Goal: Ask a question: Seek information or help from site administrators or community

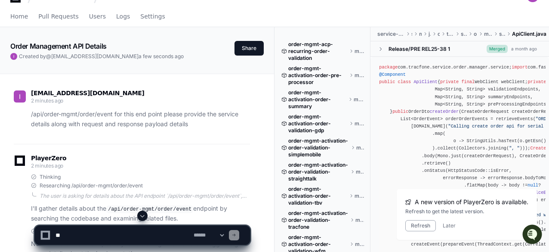
scroll to position [0, 31]
click at [129, 232] on textarea at bounding box center [123, 235] width 138 height 19
paste textarea "**********"
click at [143, 234] on textarea at bounding box center [123, 235] width 138 height 19
click at [84, 235] on textarea at bounding box center [123, 235] width 138 height 19
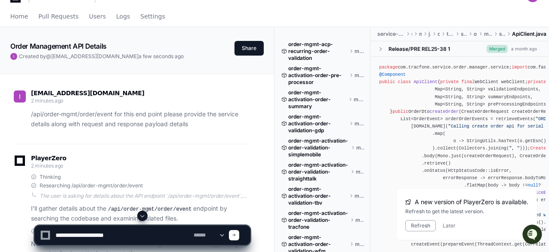
click at [84, 235] on textarea at bounding box center [123, 235] width 138 height 19
click at [134, 237] on textarea at bounding box center [123, 235] width 138 height 19
click at [91, 235] on textarea at bounding box center [123, 235] width 138 height 19
click at [119, 237] on textarea at bounding box center [123, 235] width 138 height 19
click at [154, 238] on textarea at bounding box center [123, 235] width 138 height 19
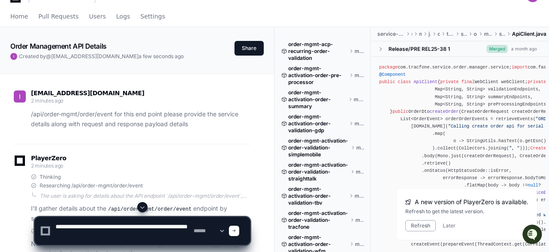
type textarea "**********"
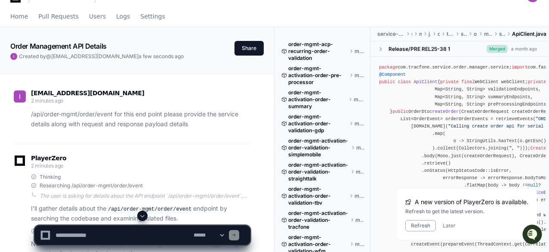
scroll to position [0, 0]
click at [197, 165] on div "PlayerZero a day ago" at bounding box center [132, 162] width 236 height 15
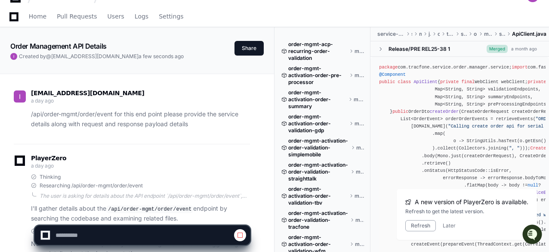
scroll to position [2098, 0]
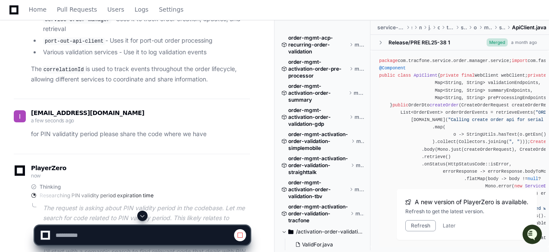
click at [142, 217] on span at bounding box center [142, 215] width 7 height 7
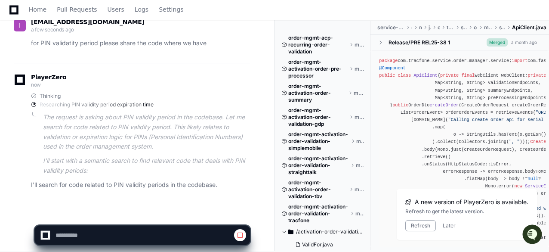
click at [95, 188] on div "PlayerZero now Thinking Researching PIN validity period expiration time The req…" at bounding box center [132, 133] width 236 height 141
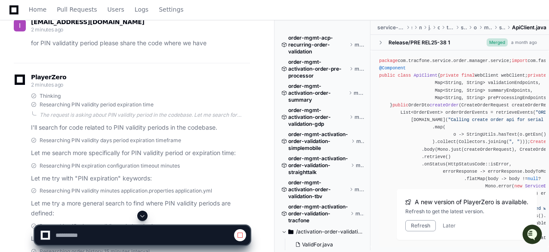
click at [226, 148] on p "Let me search more specifically for PIN validity period or expiration time:" at bounding box center [140, 153] width 219 height 10
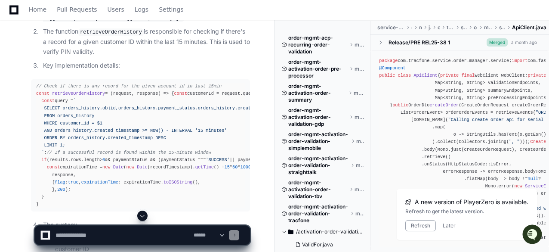
scroll to position [2625, 0]
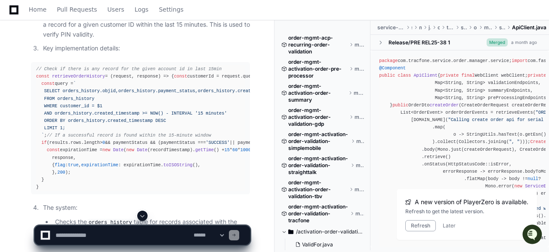
click at [149, 154] on div "// Check if there is any record for the given account id in last 15min const re…" at bounding box center [140, 127] width 209 height 125
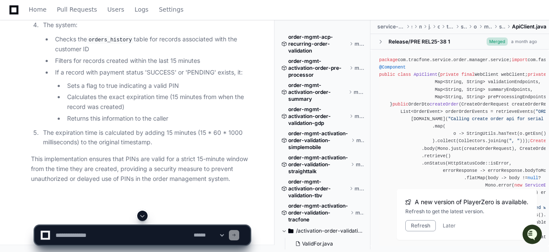
scroll to position [2935, 0]
click at [152, 108] on li "Calculates the exact expiration time (15 minutes from when the record was creat…" at bounding box center [158, 102] width 186 height 20
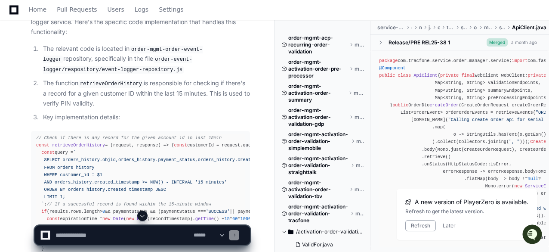
scroll to position [2539, 0]
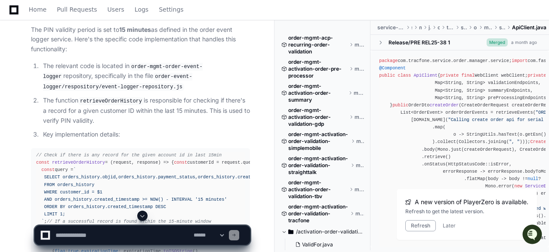
click at [108, 104] on code "retrieveOrderHistory" at bounding box center [110, 101] width 65 height 8
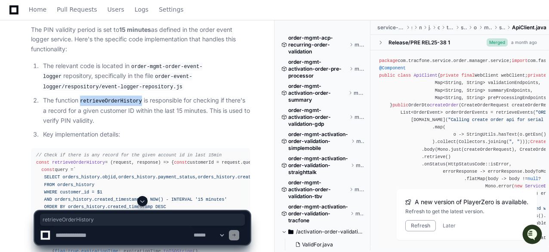
click at [108, 104] on code "retrieveOrderHistory" at bounding box center [110, 101] width 65 height 8
copy code "retrieveOrderHistory"
click at [183, 138] on p "Key implementation details:" at bounding box center [146, 135] width 207 height 10
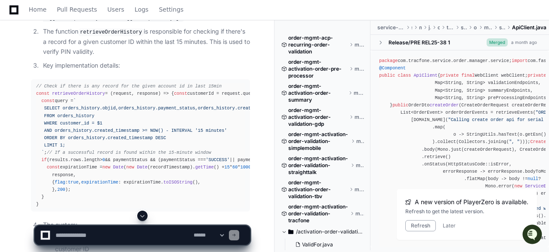
scroll to position [2625, 0]
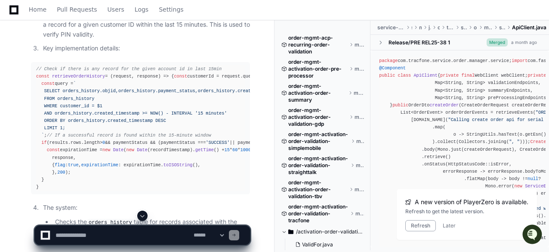
click at [145, 93] on div "// Check if there is any record for the given account id in last 15min const re…" at bounding box center [140, 127] width 209 height 125
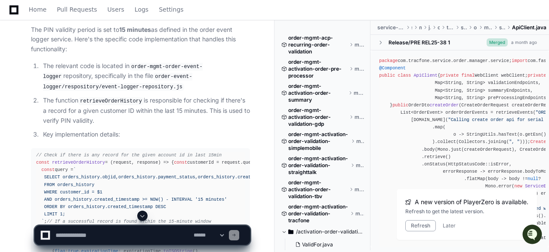
scroll to position [2504, 0]
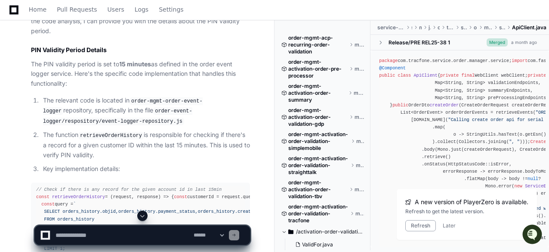
click at [112, 137] on code "retrieveOrderHistory" at bounding box center [110, 136] width 65 height 8
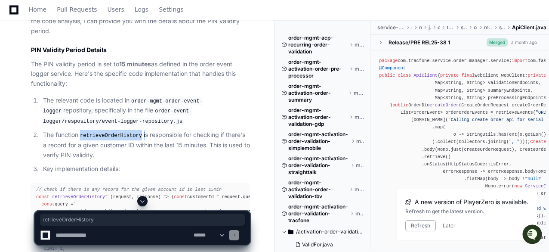
copy p "retrieveOrderHistory"
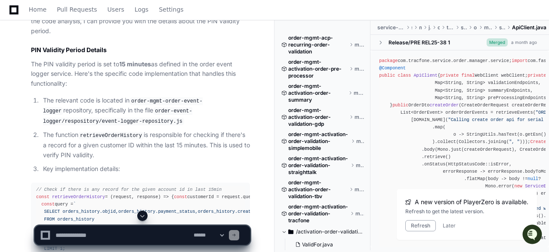
click at [118, 130] on ol "The relevant code is located in order-mgmt-order-event-logger repository, speci…" at bounding box center [140, 135] width 219 height 78
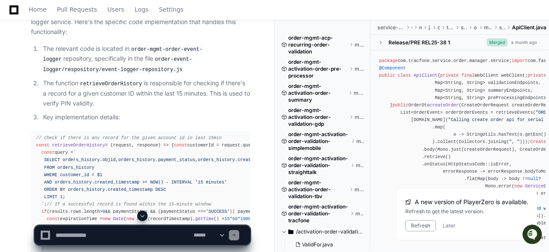
scroll to position [2573, 0]
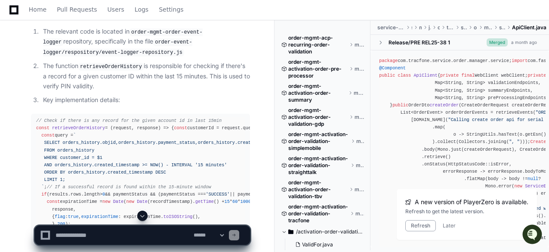
click at [106, 69] on code "retrieveOrderHistory" at bounding box center [110, 67] width 65 height 8
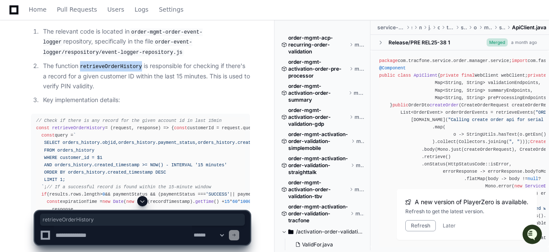
click at [106, 69] on code "retrieveOrderHistory" at bounding box center [110, 67] width 65 height 8
copy code "retrieveOrderHistory"
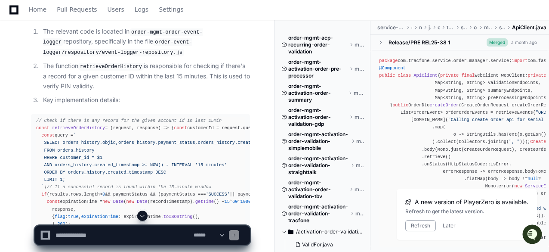
click at [193, 67] on p "The function retrieveOrderHistory is responsible for checking if there's a reco…" at bounding box center [146, 76] width 207 height 30
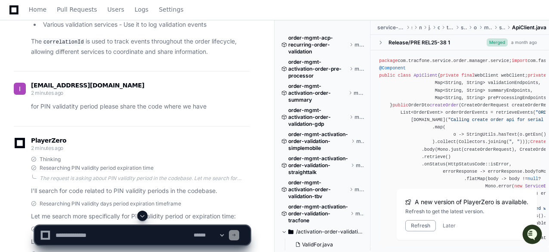
scroll to position [2108, 0]
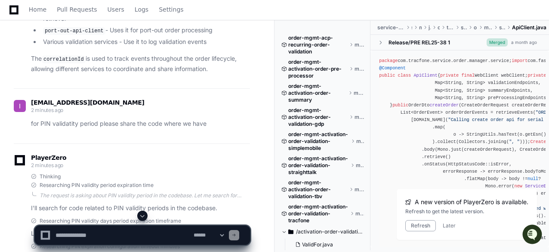
click at [201, 155] on div "PlayerZero 2 minutes ago" at bounding box center [132, 162] width 236 height 15
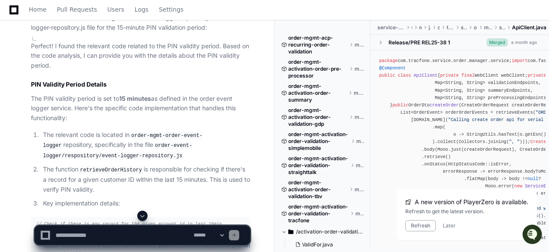
scroll to position [2487, 0]
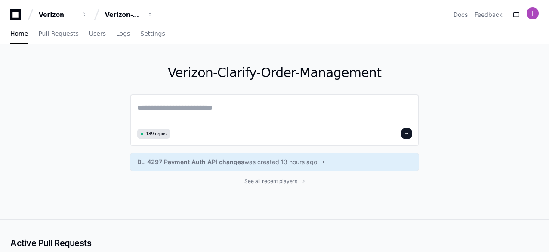
click at [246, 118] on textarea at bounding box center [274, 114] width 275 height 24
click at [227, 115] on textarea at bounding box center [274, 114] width 275 height 24
paste textarea "**********"
type textarea "**********"
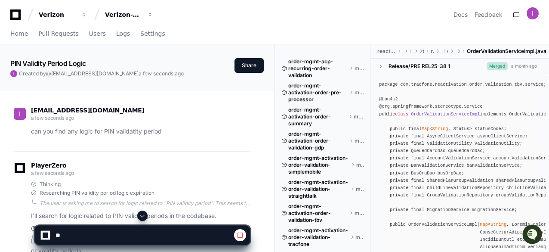
click at [143, 215] on span at bounding box center [142, 215] width 7 height 7
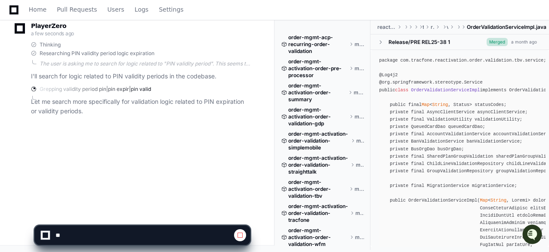
click at [85, 136] on div "[EMAIL_ADDRESS][DOMAIN_NAME] a few seconds ago can you find any logic for PIN v…" at bounding box center [137, 78] width 254 height 252
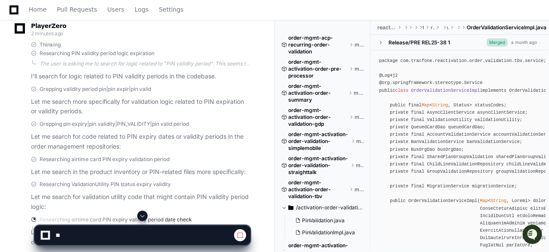
click at [143, 219] on span at bounding box center [142, 215] width 7 height 7
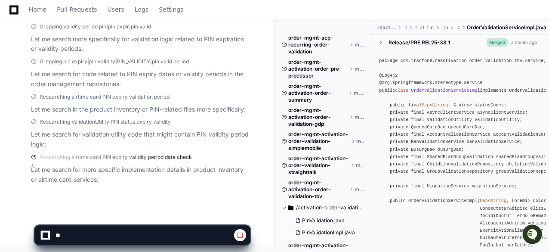
click at [148, 127] on div "Researching ValidationUtility PIN status expiry validity Let me search for vali…" at bounding box center [140, 133] width 219 height 31
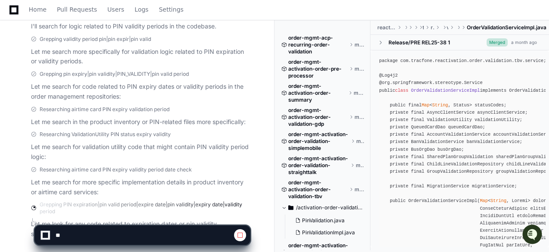
scroll to position [244, 0]
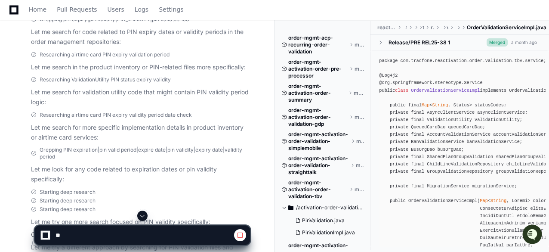
click at [145, 213] on span at bounding box center [142, 215] width 7 height 7
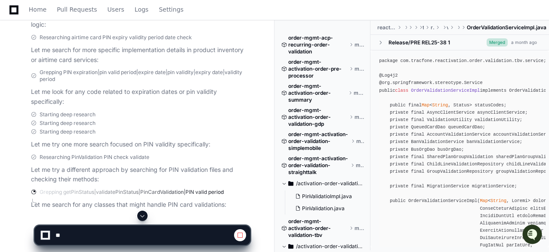
click at [143, 215] on span at bounding box center [142, 215] width 7 height 7
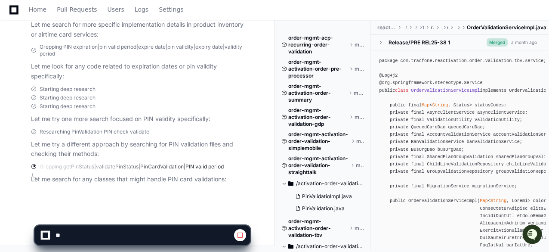
click at [173, 129] on div "Researching PinValidation PIN check validate" at bounding box center [140, 131] width 219 height 7
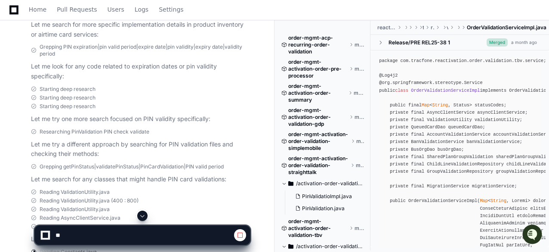
click at [144, 215] on span at bounding box center [142, 215] width 7 height 7
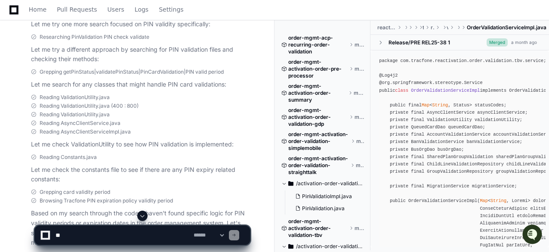
click at [139, 216] on span at bounding box center [142, 215] width 7 height 7
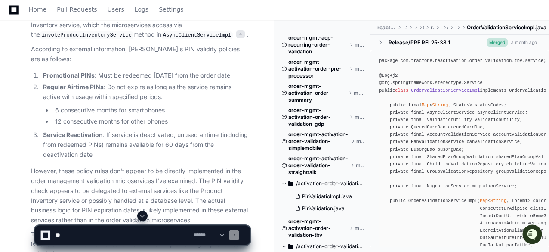
click at [153, 83] on li "Regular Airtime PINs : Do not expire as long as the service remains active with…" at bounding box center [145, 104] width 210 height 44
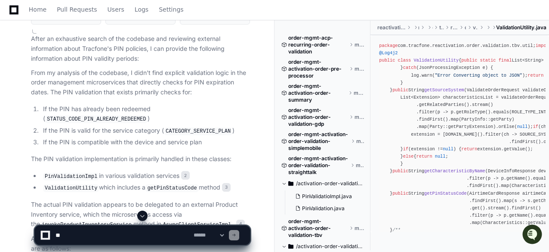
scroll to position [708, 0]
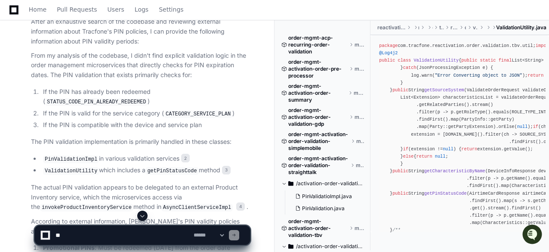
click at [148, 98] on code "STATUS_CODE_PIN_ALREADY_REDEEMED" at bounding box center [96, 102] width 102 height 8
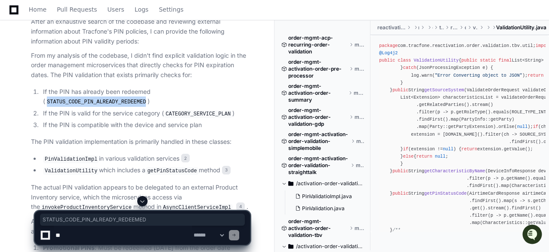
click at [148, 98] on code "STATUS_CODE_PIN_ALREADY_REDEEMED" at bounding box center [96, 102] width 102 height 8
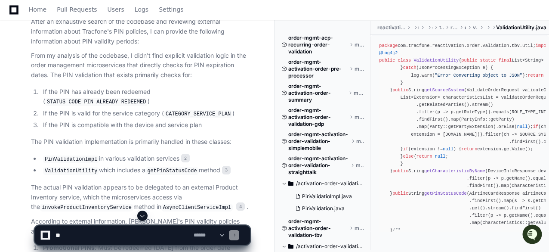
click at [82, 59] on p "From my analysis of the codebase, I didn't find explicit validation logic in th…" at bounding box center [140, 65] width 219 height 29
click at [94, 84] on article "After an exhaustive search of the codebase and reviewing external information a…" at bounding box center [140, 224] width 219 height 414
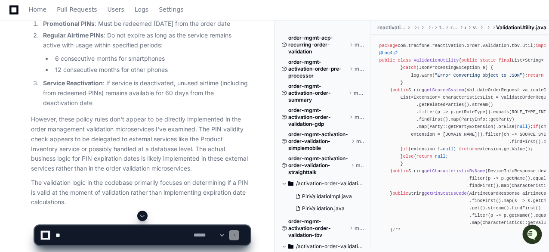
scroll to position [943, 0]
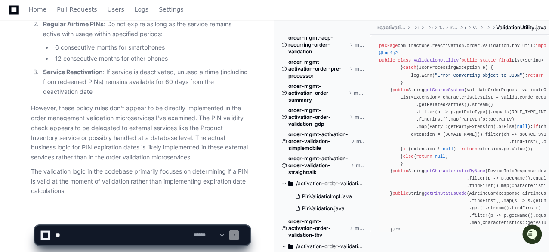
click at [132, 103] on p "However, these policy rules don't appear to be directly implemented in the orde…" at bounding box center [140, 132] width 219 height 59
click at [168, 174] on p "The validation logic in the codebase primarily focuses on determining if a PIN …" at bounding box center [140, 181] width 219 height 29
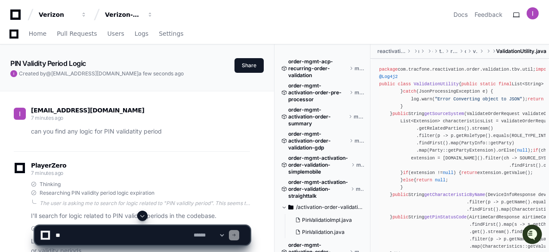
scroll to position [367, 0]
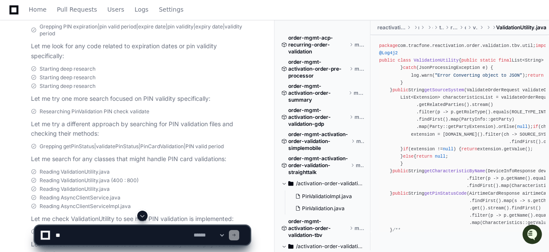
click at [143, 214] on span at bounding box center [142, 215] width 7 height 7
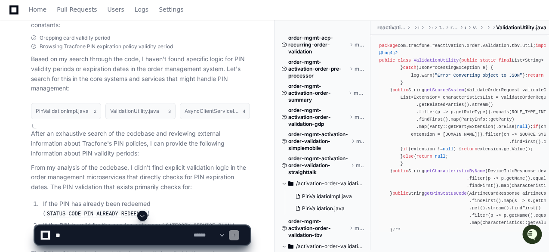
scroll to position [592, 0]
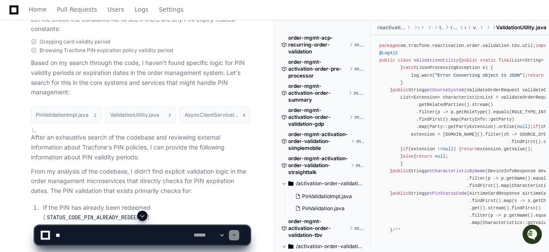
click at [82, 233] on textarea at bounding box center [123, 235] width 138 height 19
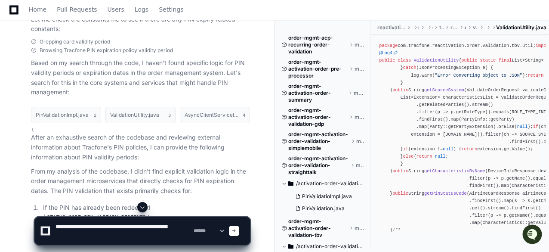
type textarea "**********"
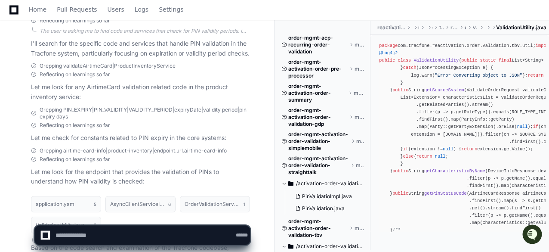
scroll to position [1252, 0]
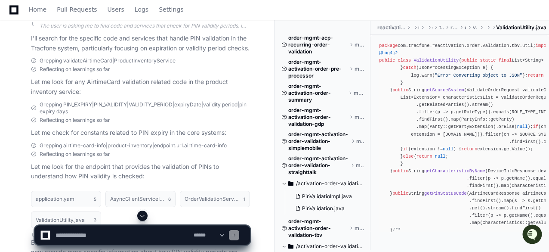
click at [153, 132] on p "Let me check for constants related to PIN expiry in the core systems:" at bounding box center [140, 133] width 219 height 10
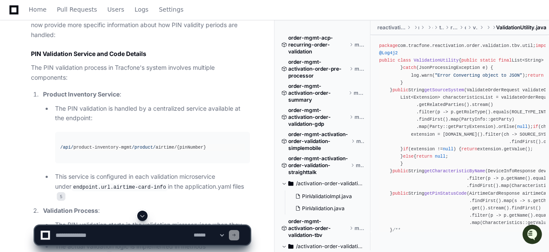
scroll to position [1461, 0]
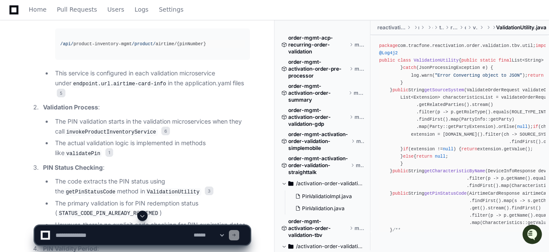
scroll to position [1599, 0]
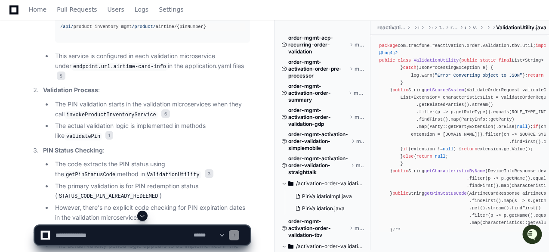
click at [198, 181] on li "The primary validation is for PIN redemption status ( STATUS_CODE_PIN_ALREADY_R…" at bounding box center [152, 191] width 198 height 20
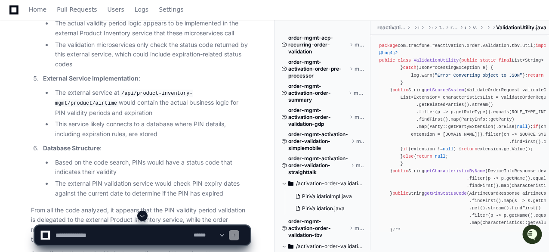
scroll to position [1804, 0]
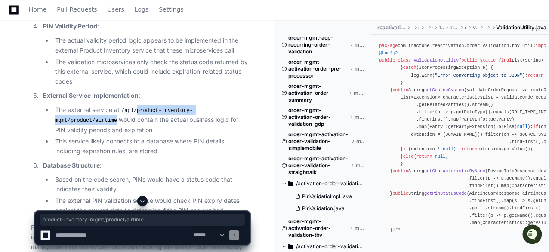
drag, startPoint x: 139, startPoint y: 95, endPoint x: 245, endPoint y: 95, distance: 106.8
click at [193, 107] on code "/api/product-inventory-mgmt/product/airtime" at bounding box center [124, 116] width 138 height 18
copy code "product-inventory-mgmt/product/airtime"
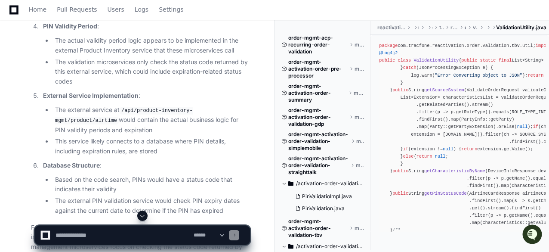
click at [195, 107] on li "The external service at /api/product-inventory-mgmt/product/airtime would conta…" at bounding box center [152, 120] width 198 height 30
click at [160, 115] on li "The external service at /api/product-inventory-mgmt/product/airtime would conta…" at bounding box center [152, 120] width 198 height 30
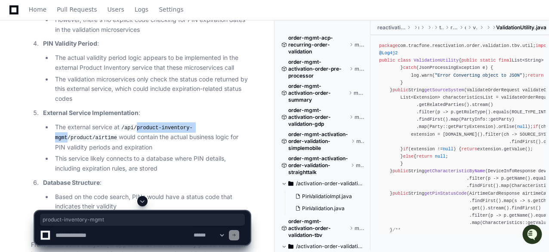
drag, startPoint x: 138, startPoint y: 111, endPoint x: 200, endPoint y: 112, distance: 62.0
click at [193, 124] on code "/api/product-inventory-mgmt/product/airtime" at bounding box center [124, 133] width 138 height 18
copy code "product-inventory-mgmt"
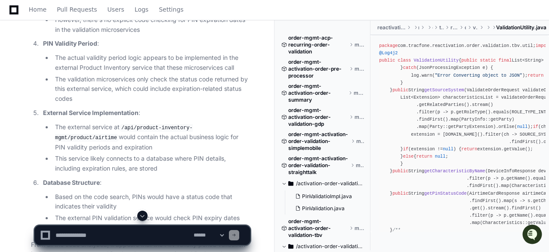
click at [136, 91] on ol "Product Inventory Service : The PIN validation is handled by a centralized serv…" at bounding box center [140, 7] width 219 height 452
click at [170, 85] on li "The validation microservices only check the status code returned by this extern…" at bounding box center [152, 88] width 198 height 29
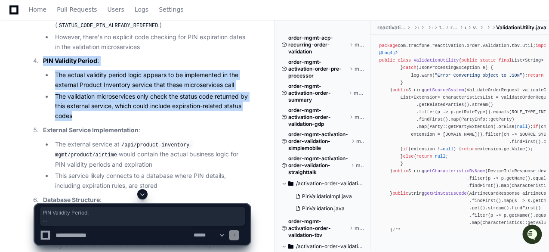
drag, startPoint x: 32, startPoint y: 45, endPoint x: 81, endPoint y: 101, distance: 74.4
click at [81, 101] on ol "Product Inventory Service : The PIN validation is handled by a centralized serv…" at bounding box center [140, 25] width 219 height 452
copy li "PIN Validity Period : The actual validity period logic appears to be implemente…"
click at [117, 92] on li "The validation microservices only check the status code returned by this extern…" at bounding box center [152, 106] width 198 height 29
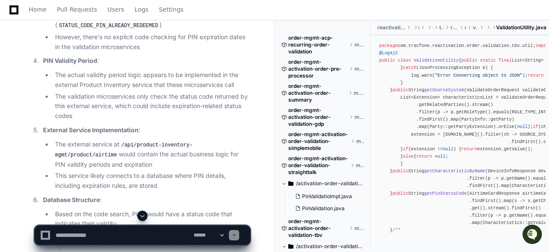
click at [125, 93] on li "The validation microservices only check the status code returned by this extern…" at bounding box center [152, 106] width 198 height 29
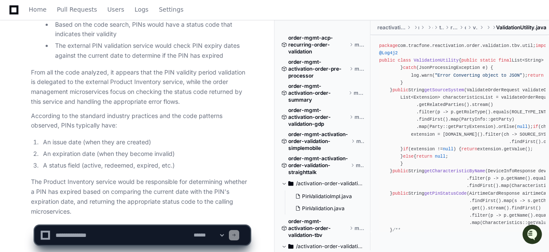
scroll to position [1976, 0]
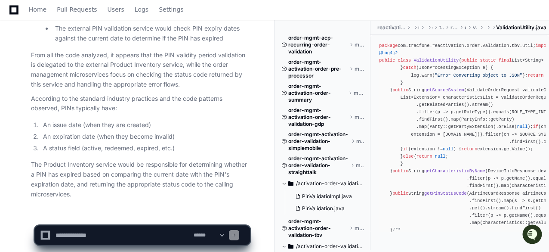
click at [194, 120] on li "An issue date (when they are created)" at bounding box center [145, 125] width 210 height 10
click at [171, 120] on li "An issue date (when they are created)" at bounding box center [145, 125] width 210 height 10
click at [200, 120] on li "An issue date (when they are created)" at bounding box center [145, 125] width 210 height 10
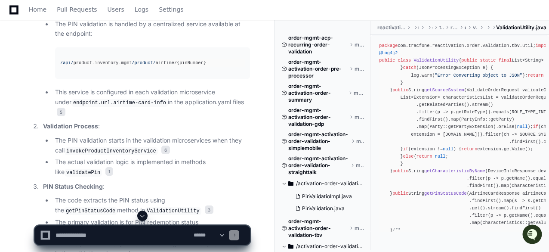
scroll to position [1546, 0]
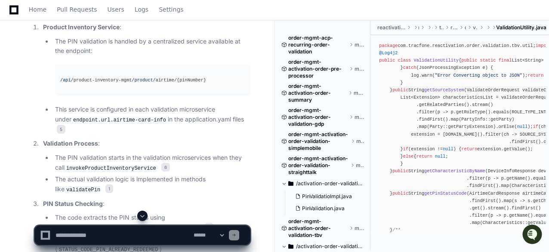
click at [119, 164] on code "invokeProductInventoryService" at bounding box center [111, 168] width 93 height 8
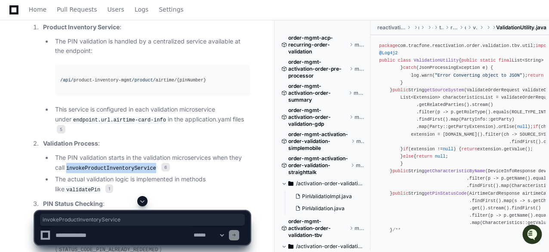
copy code "invokeProductInventoryService"
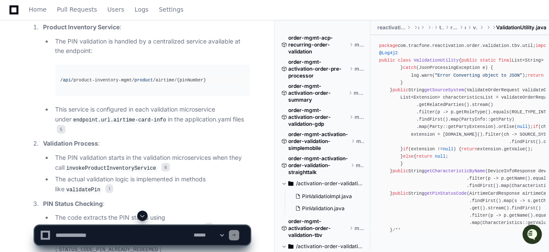
click at [191, 119] on li "This service is configured in each validation microservice under endpoint.url.a…" at bounding box center [152, 120] width 198 height 30
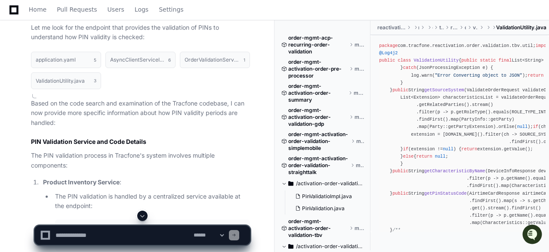
scroll to position [1374, 0]
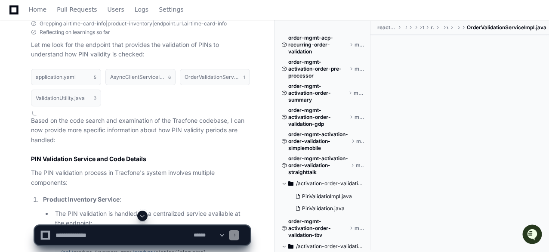
click at [184, 156] on h2 "PIN Validation Service and Code Details" at bounding box center [140, 159] width 219 height 9
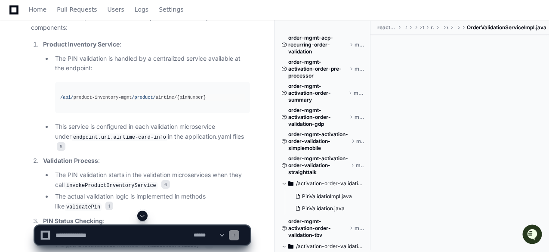
scroll to position [1546, 0]
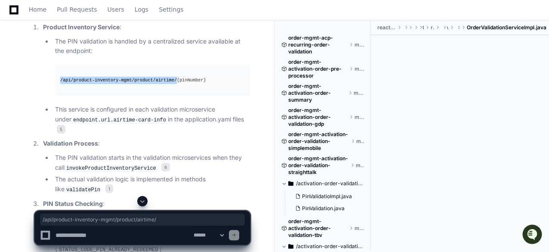
drag, startPoint x: 59, startPoint y: 77, endPoint x: 167, endPoint y: 76, distance: 108.5
click at [167, 76] on pre "/api/ product-inventory-mgmt /product/ airtime/{pinNumber}" at bounding box center [152, 80] width 195 height 31
copy div "/api/ product-inventory-mgmt /product/ airtime/"
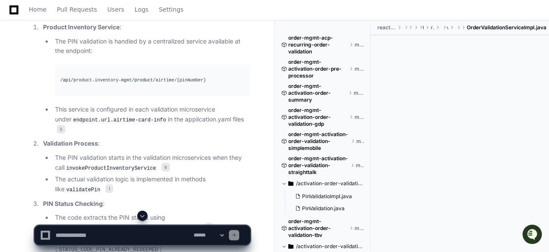
click at [176, 105] on li "This service is configured in each validation microservice under endpoint.url.a…" at bounding box center [152, 120] width 198 height 30
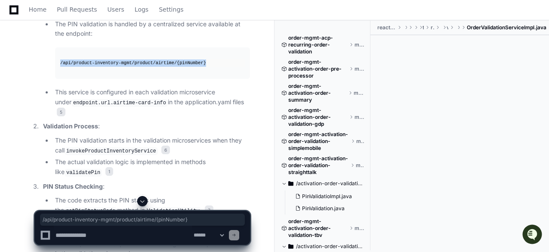
drag, startPoint x: 59, startPoint y: 59, endPoint x: 199, endPoint y: 56, distance: 139.9
click at [199, 56] on pre "/api/ product-inventory-mgmt /product/ airtime/{pinNumber}" at bounding box center [152, 62] width 195 height 31
copy div "/api/ product-inventory-mgmt /product/ airtime/{pinNumber}"
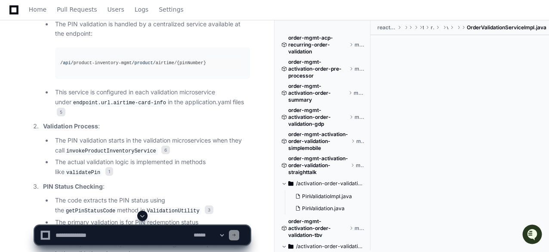
click at [142, 232] on textarea at bounding box center [123, 235] width 138 height 19
paste textarea "**********"
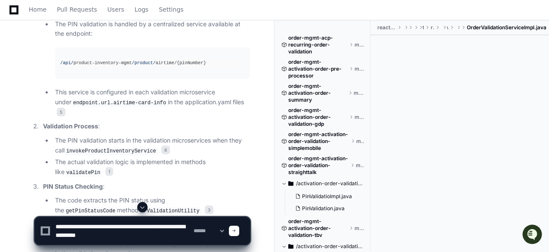
scroll to position [3, 0]
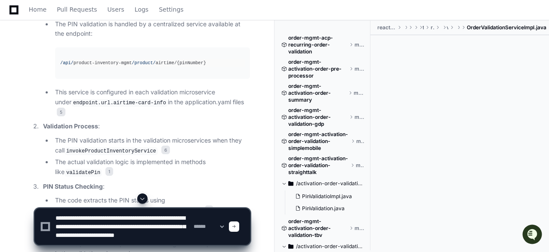
type textarea "**********"
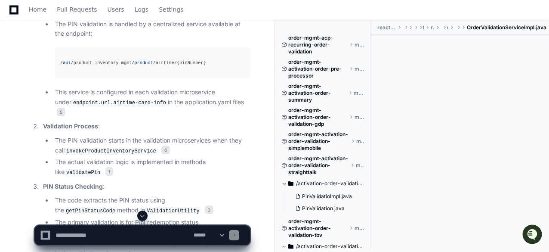
scroll to position [0, 0]
click at [116, 147] on code "invokeProductInventoryService" at bounding box center [111, 151] width 93 height 8
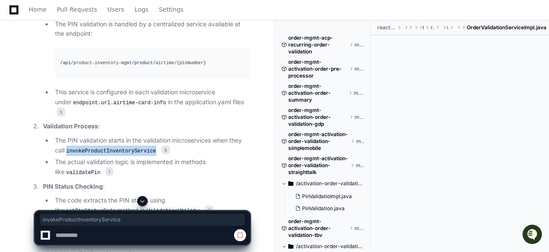
click at [116, 147] on code "invokeProductInventoryService" at bounding box center [111, 151] width 93 height 8
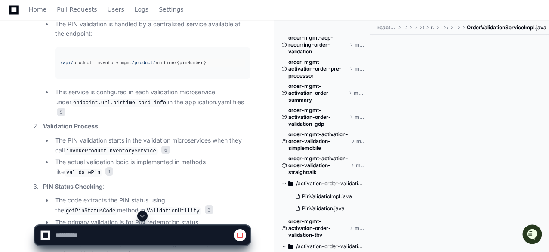
click at [169, 167] on ol "Product Inventory Service : The PIN validation is handled by a centralized serv…" at bounding box center [140, 231] width 219 height 452
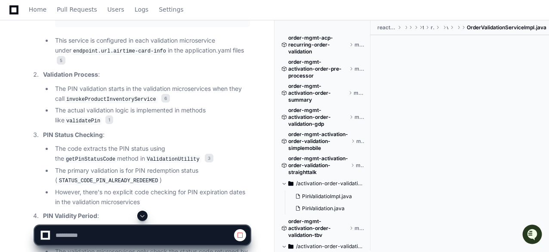
scroll to position [1632, 0]
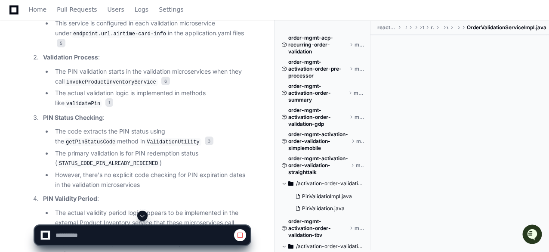
click at [127, 78] on code "invokeProductInventoryService" at bounding box center [111, 82] width 93 height 8
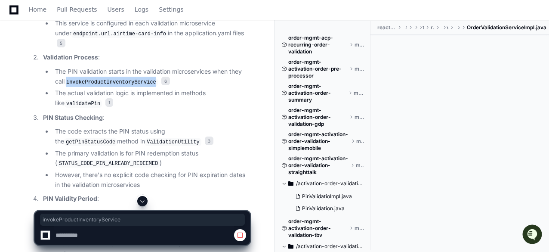
click at [127, 78] on code "invokeProductInventoryService" at bounding box center [111, 82] width 93 height 8
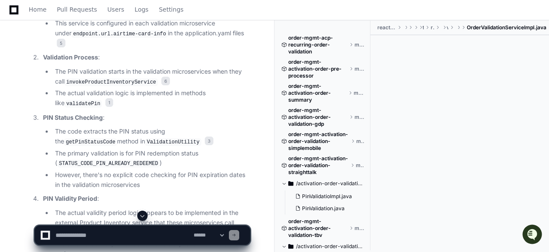
click at [117, 138] on code "getPinStatusCode" at bounding box center [90, 142] width 53 height 8
click at [162, 170] on li "However, there's no explicit code checking for PIN expiration dates in the vali…" at bounding box center [152, 180] width 198 height 20
click at [141, 213] on span at bounding box center [142, 215] width 7 height 7
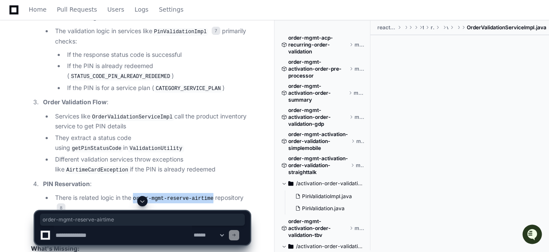
drag, startPoint x: 134, startPoint y: 158, endPoint x: 209, endPoint y: 157, distance: 74.5
click at [209, 195] on code "order-mgmt-reserve-airtime" at bounding box center [173, 199] width 84 height 8
copy code "order-mgmt-reserve-airtime"
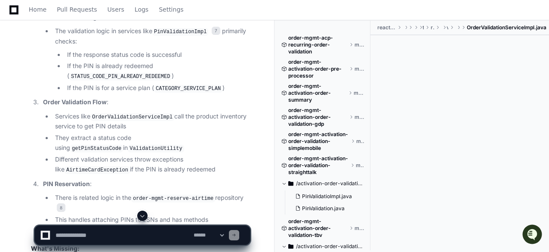
click at [165, 155] on li "Different validation services throw exceptions like AirtimeCardException if the…" at bounding box center [152, 165] width 198 height 20
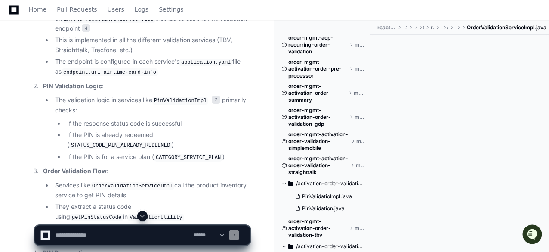
scroll to position [2638, 0]
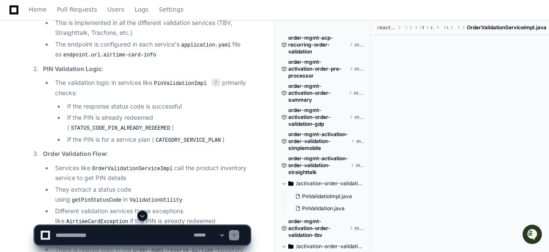
click at [119, 124] on code "STATUS_CODE_PIN_ALREADY_REDEEMED" at bounding box center [120, 128] width 102 height 8
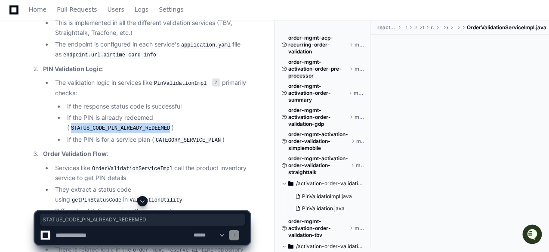
click at [119, 124] on code "STATUS_CODE_PIN_ALREADY_REDEEMED" at bounding box center [120, 128] width 102 height 8
copy code "STATUS_CODE_PIN_ALREADY_REDEEMED"
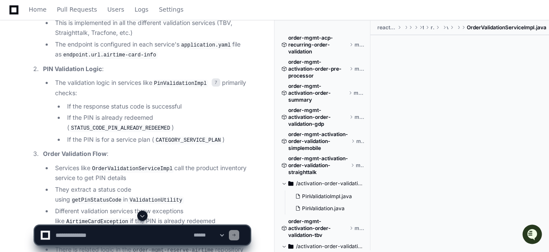
click at [177, 149] on p "Order Validation Flow :" at bounding box center [146, 154] width 207 height 10
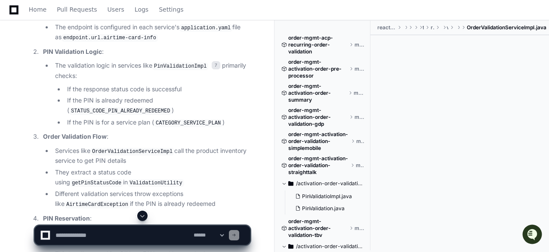
scroll to position [2672, 0]
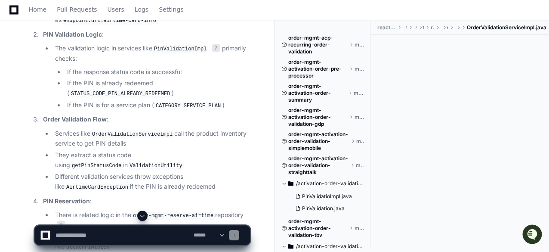
click at [133, 130] on code "OrderValidationServiceImpl" at bounding box center [132, 134] width 84 height 8
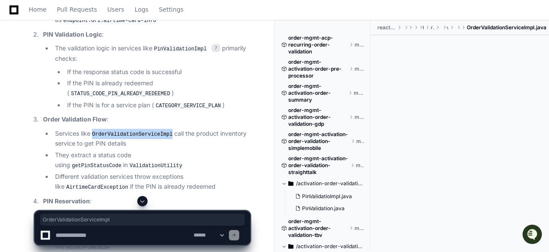
click at [133, 130] on code "OrderValidationServiceImpl" at bounding box center [132, 134] width 84 height 8
copy code "OrderValidationServiceImpl"
